Goal: Task Accomplishment & Management: Manage account settings

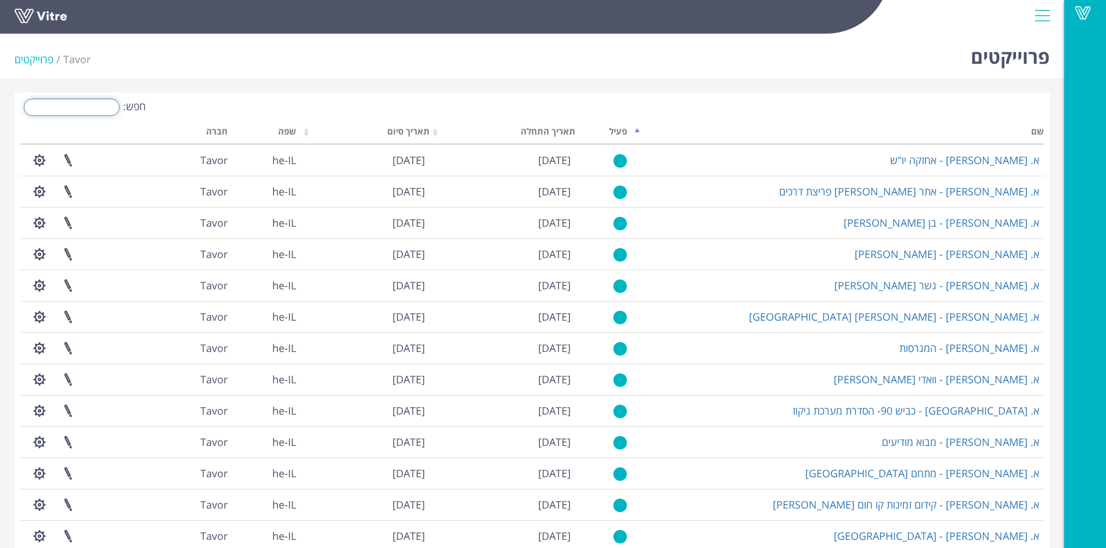
click at [96, 108] on input "חפש:" at bounding box center [72, 107] width 96 height 17
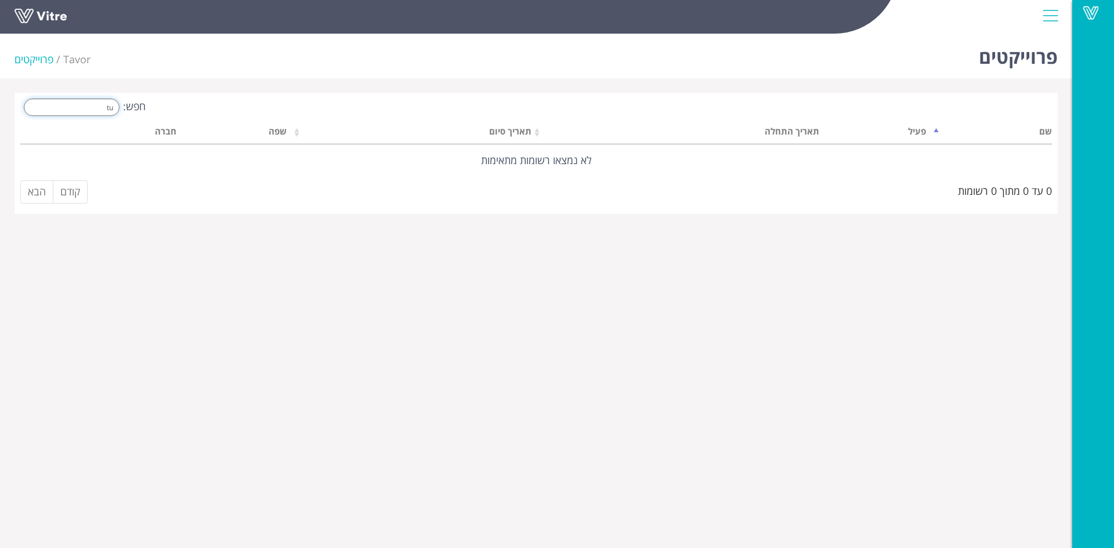
type input "t"
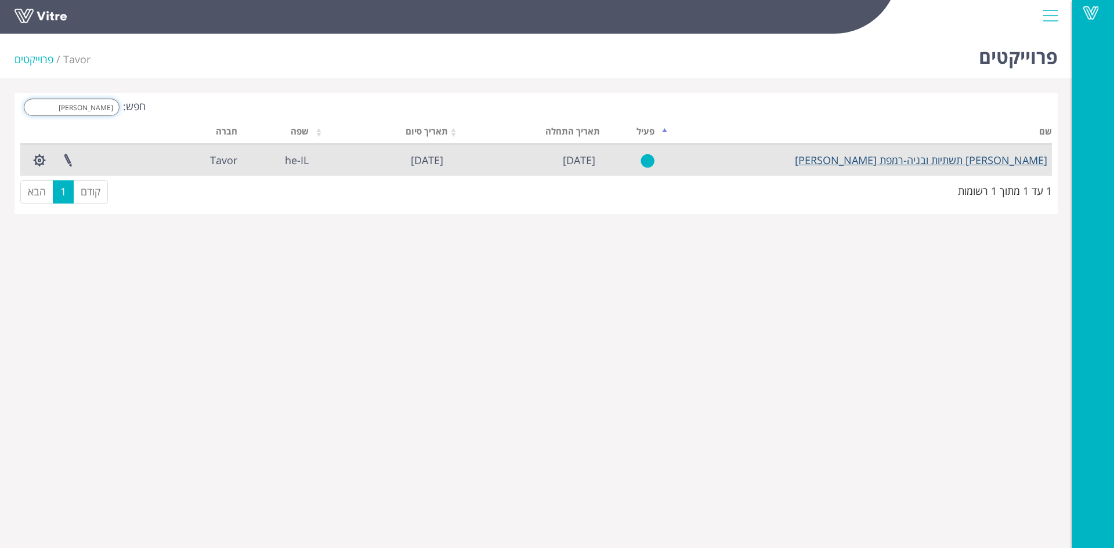
type input "אורון"
click at [941, 160] on link "[PERSON_NAME] תשתיות ובניה-רמפת [PERSON_NAME]" at bounding box center [921, 160] width 252 height 14
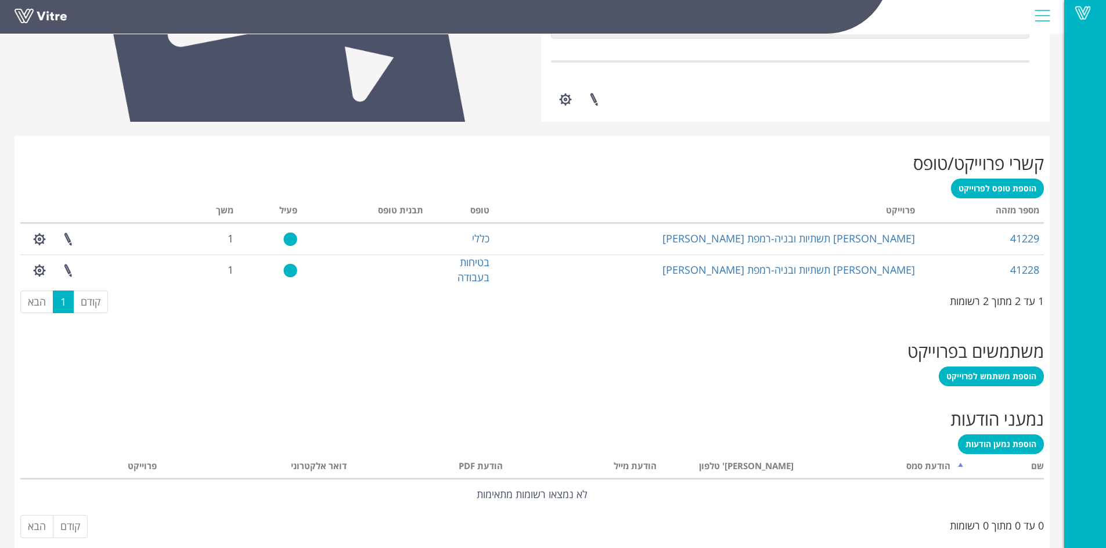
scroll to position [378, 0]
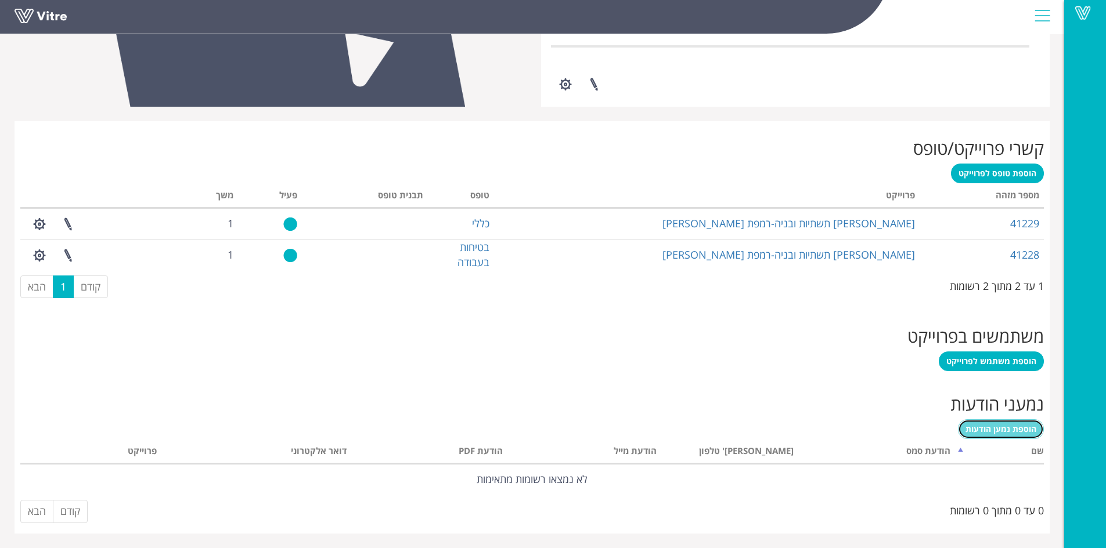
click at [994, 429] on span "הוספת נמען הודעות" at bounding box center [1000, 429] width 71 height 11
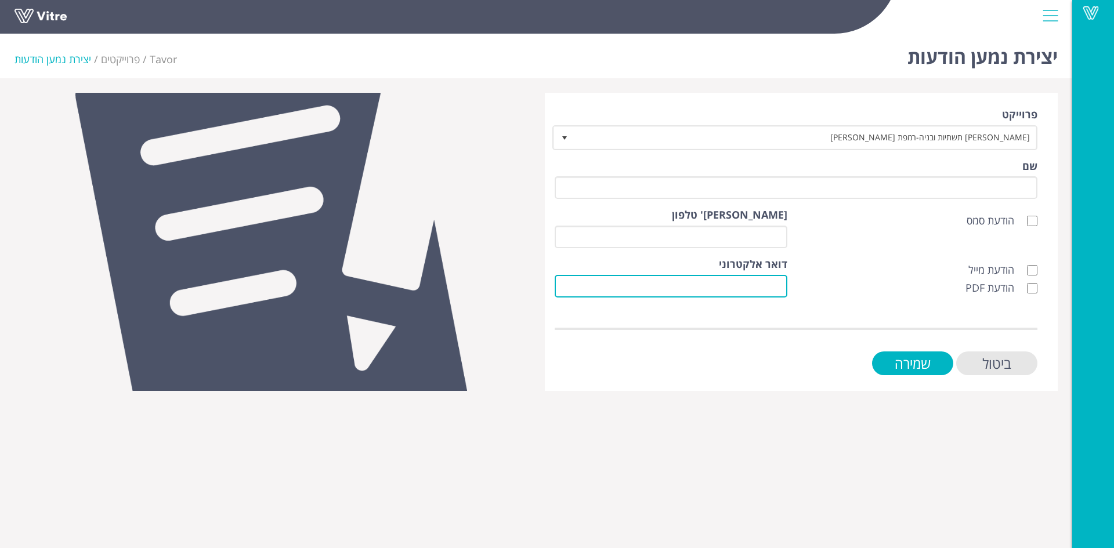
click at [783, 288] on input "דואר אלקטרוני" at bounding box center [671, 286] width 233 height 23
paste input "Israel.levi@kalbinyan.com"
type input "Israel.levi@kalbinyan.com"
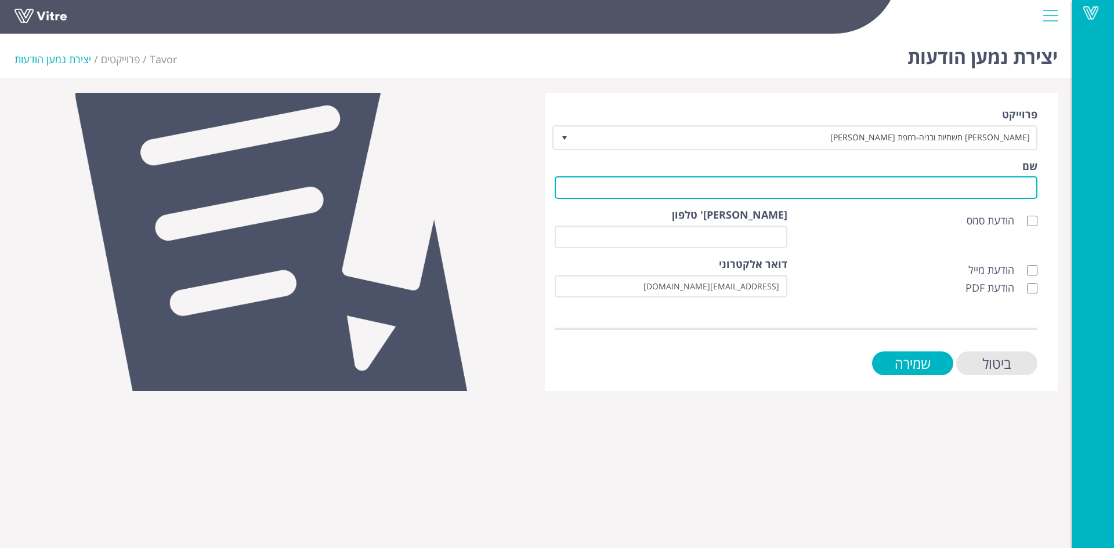
click at [954, 192] on input "שם" at bounding box center [796, 187] width 483 height 23
type input "לקוח"
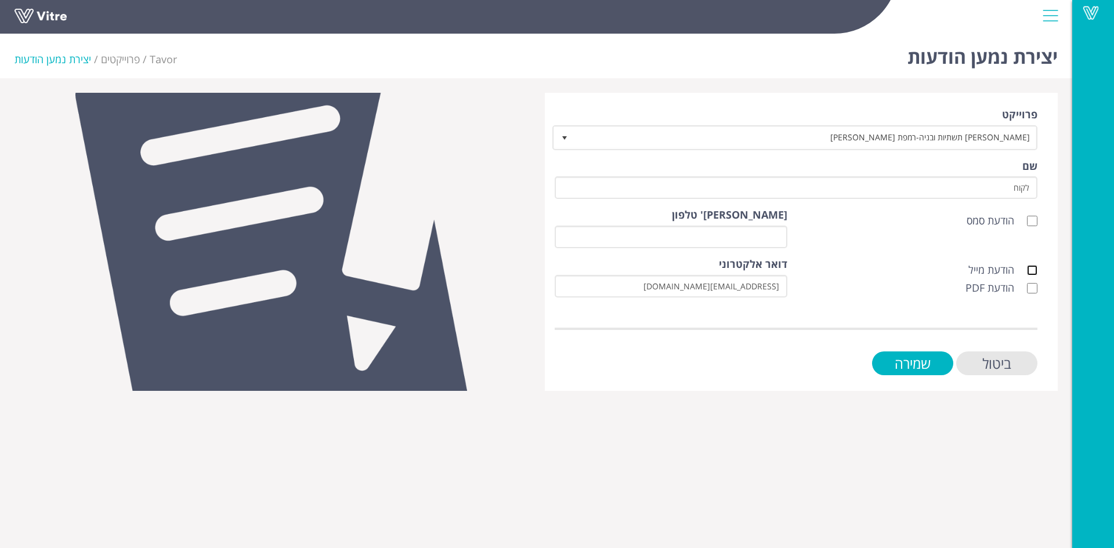
click at [1032, 271] on input "הודעת מייל" at bounding box center [1032, 270] width 10 height 10
checkbox input "true"
click at [1034, 285] on input "הודעת PDF" at bounding box center [1032, 288] width 10 height 10
checkbox input "true"
click at [936, 366] on input "שמירה" at bounding box center [912, 364] width 81 height 24
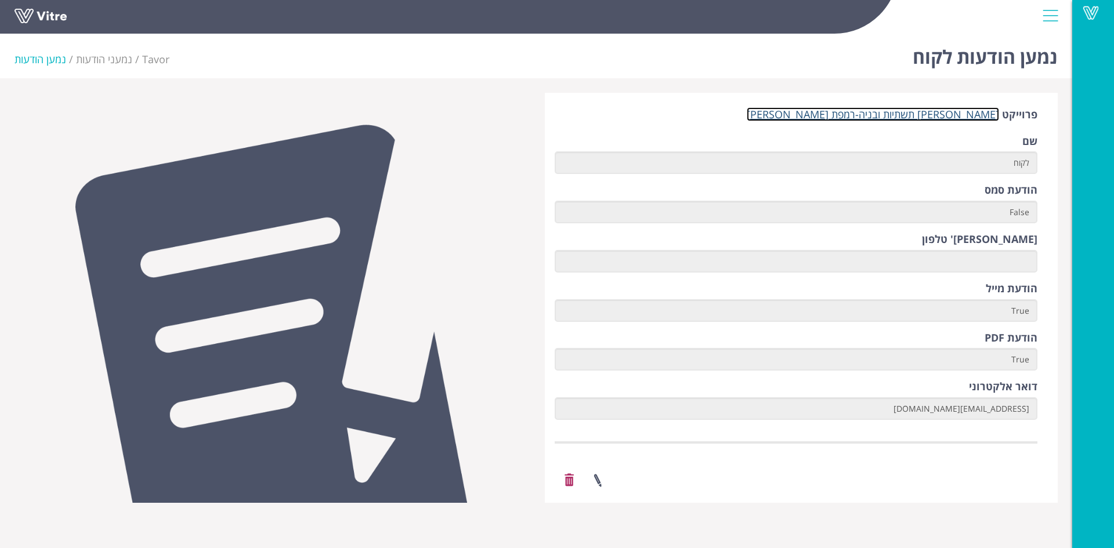
click at [933, 118] on link "[PERSON_NAME] תשתיות ובניה-רמפת [PERSON_NAME]" at bounding box center [873, 114] width 252 height 14
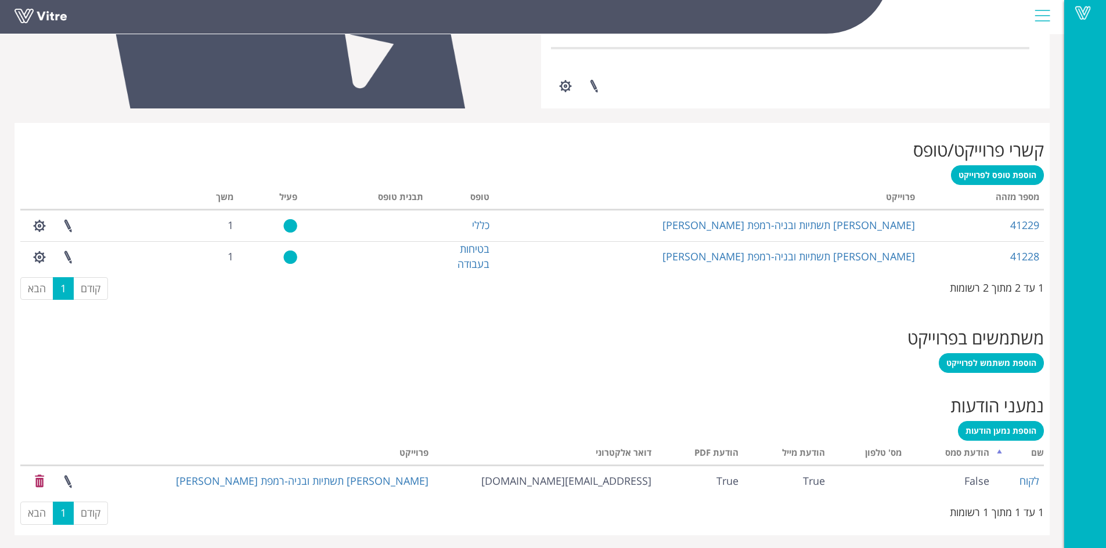
scroll to position [378, 0]
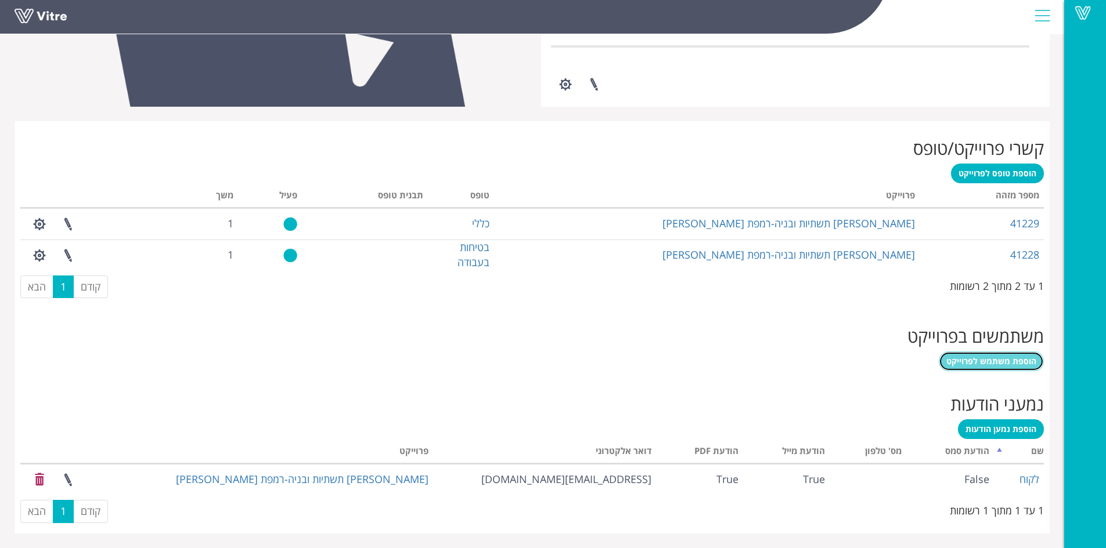
click at [996, 358] on span "הוספת משתמש לפרוייקט" at bounding box center [991, 361] width 90 height 11
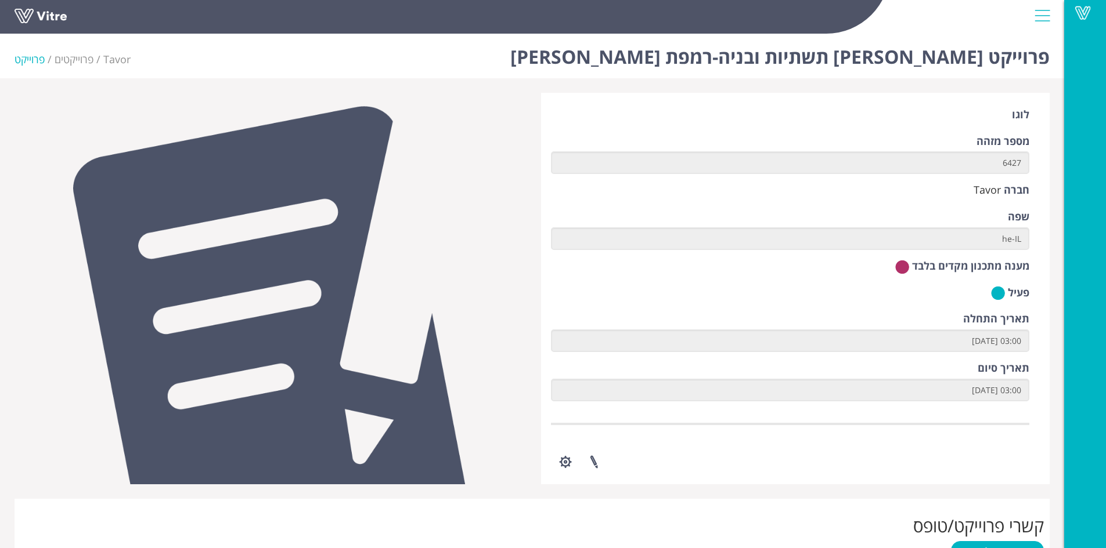
scroll to position [234, 0]
